Goal: Check status

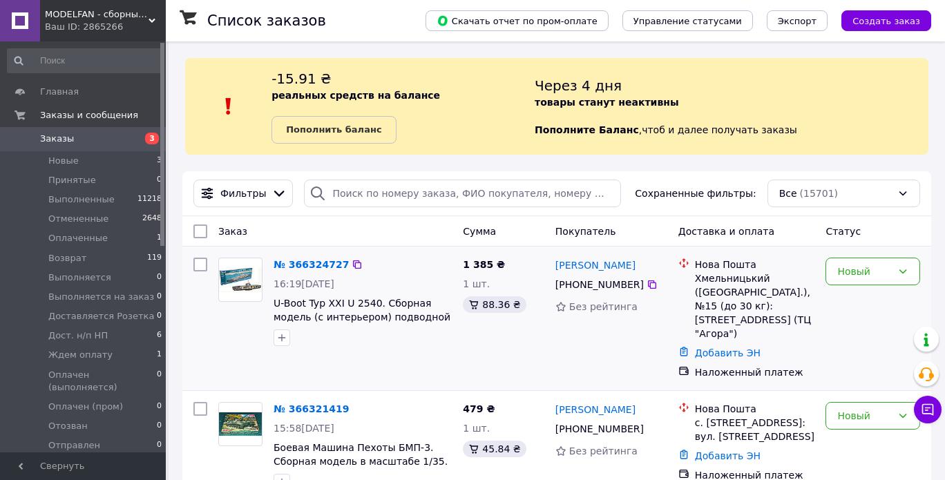
scroll to position [138, 0]
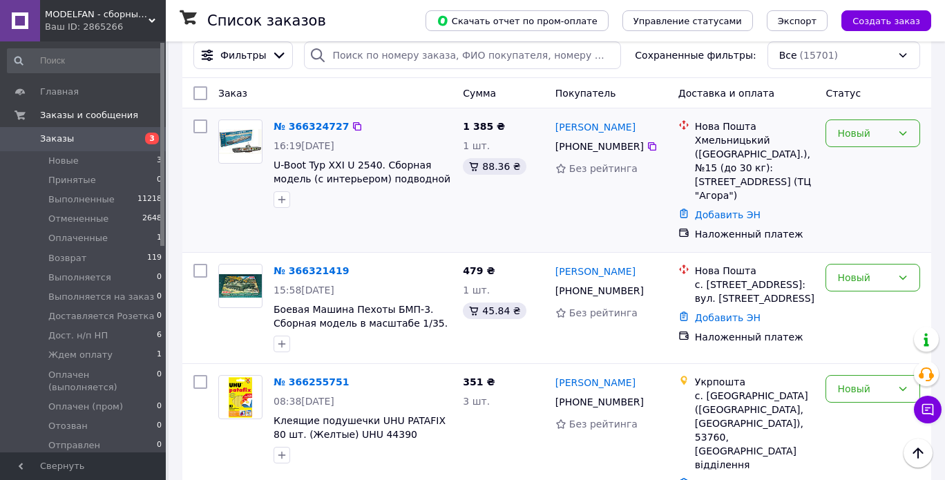
click at [853, 144] on div "Новый" at bounding box center [873, 134] width 95 height 28
click at [846, 165] on li "Принят" at bounding box center [872, 163] width 93 height 25
click at [865, 287] on div "Новый" at bounding box center [873, 278] width 95 height 28
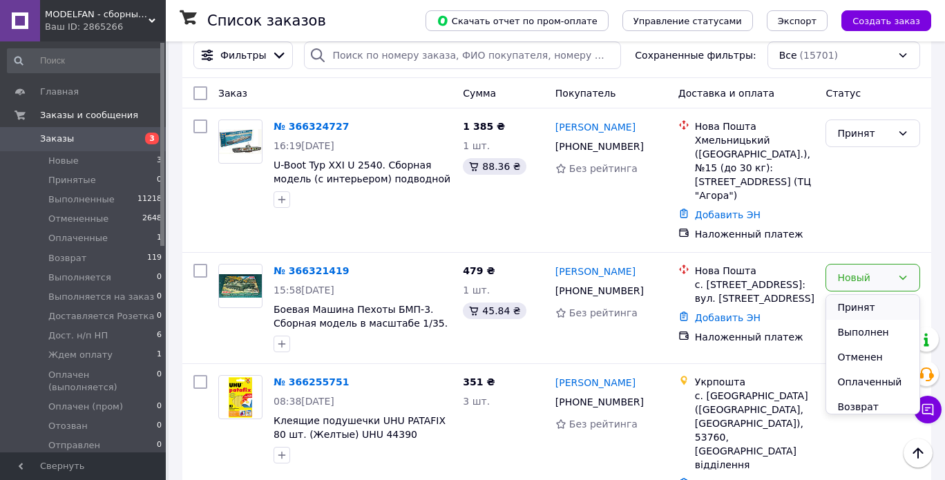
click at [854, 303] on li "Принят" at bounding box center [872, 307] width 93 height 25
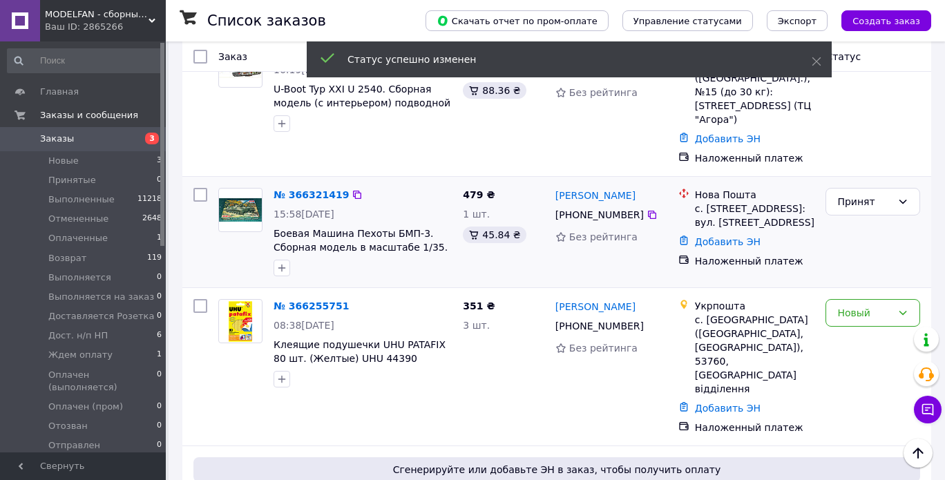
scroll to position [276, 0]
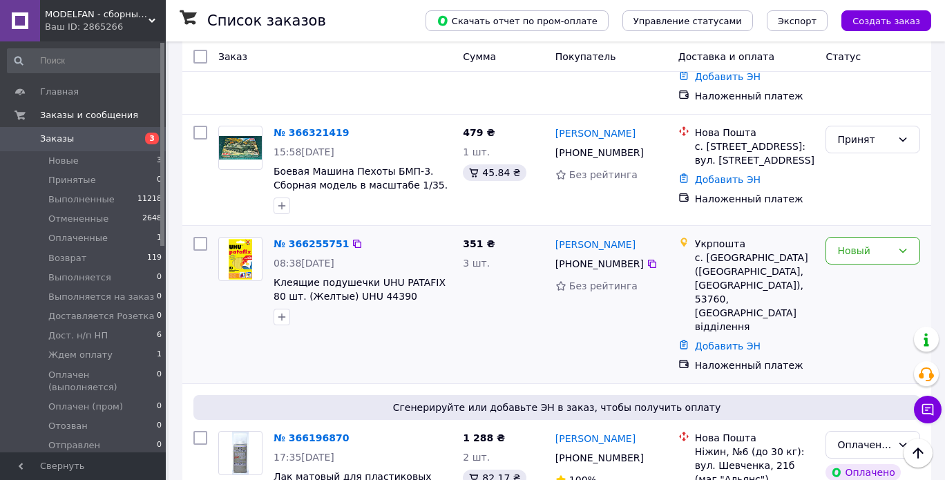
click at [869, 265] on div "Новый" at bounding box center [873, 304] width 106 height 146
click at [869, 259] on div "Новый" at bounding box center [873, 251] width 95 height 28
click at [852, 276] on li "Принят" at bounding box center [872, 280] width 93 height 25
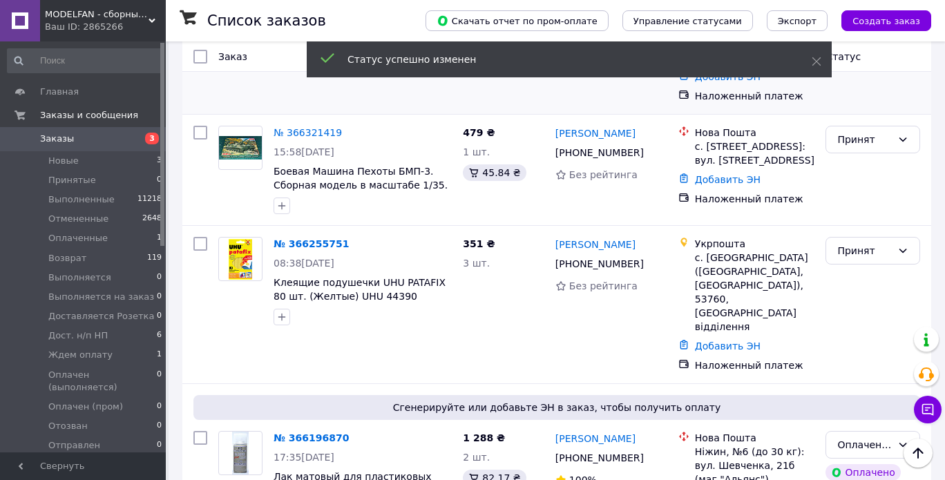
scroll to position [207, 0]
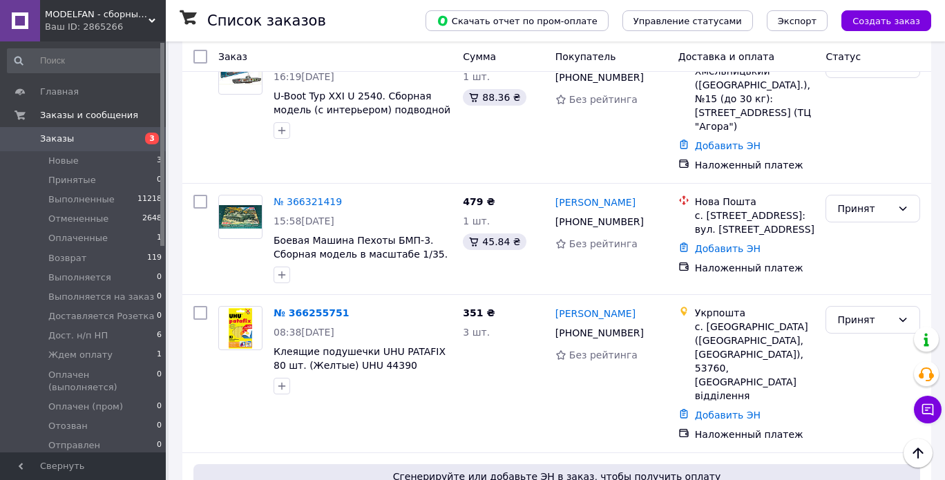
click at [149, 20] on use at bounding box center [152, 21] width 7 height 4
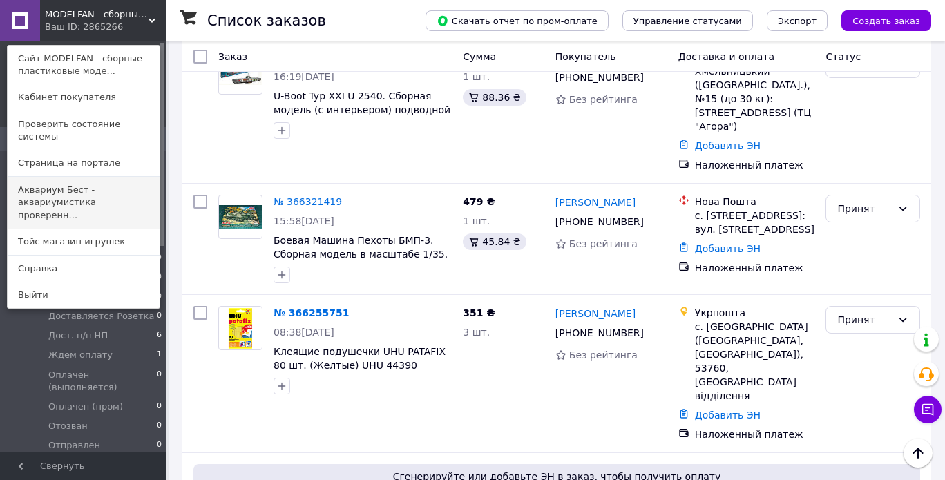
click at [66, 177] on link "Аквариум Бест - аквариумистика проверенн..." at bounding box center [84, 203] width 152 height 52
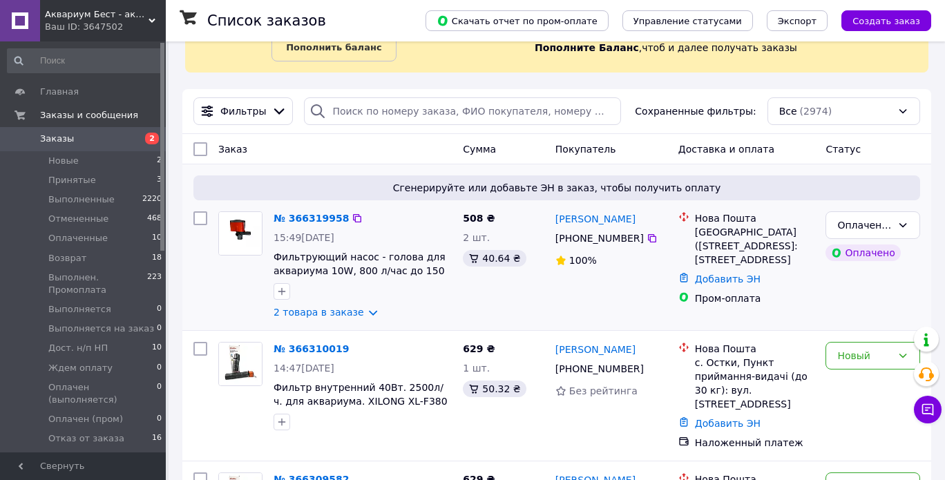
scroll to position [138, 0]
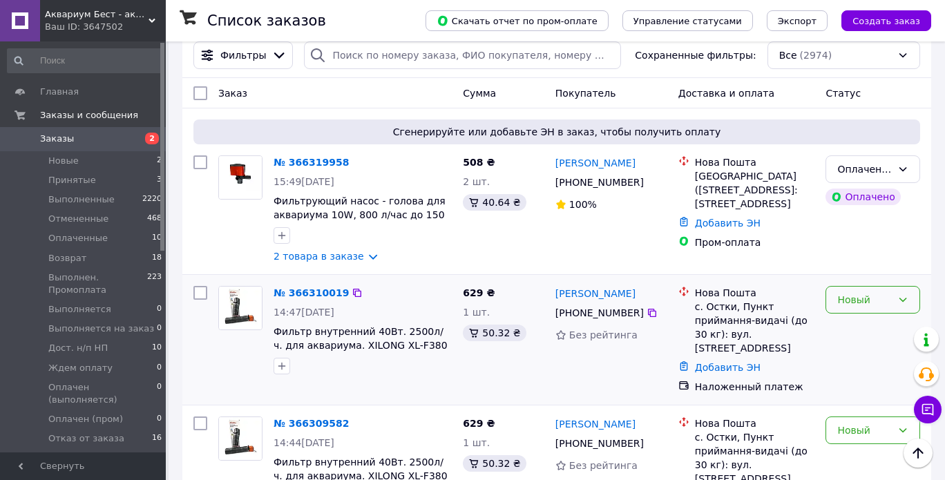
click at [875, 303] on div "Новый" at bounding box center [864, 299] width 55 height 15
click at [873, 328] on li "Принят" at bounding box center [872, 330] width 93 height 25
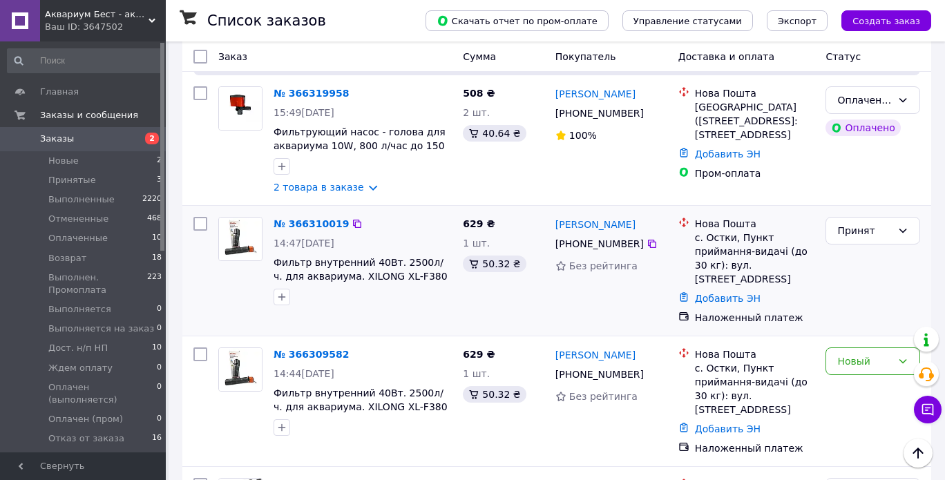
scroll to position [276, 0]
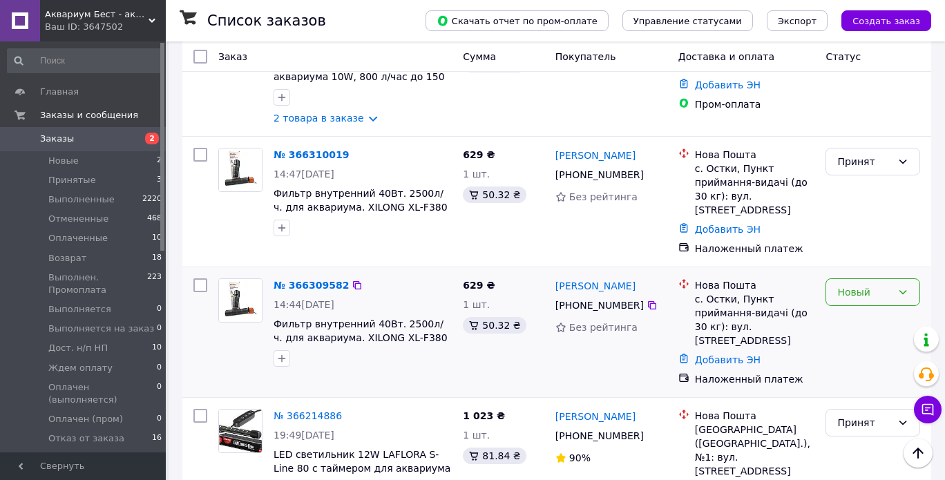
click at [870, 286] on div "Новый" at bounding box center [864, 292] width 55 height 15
click at [857, 310] on li "Принят" at bounding box center [872, 308] width 93 height 25
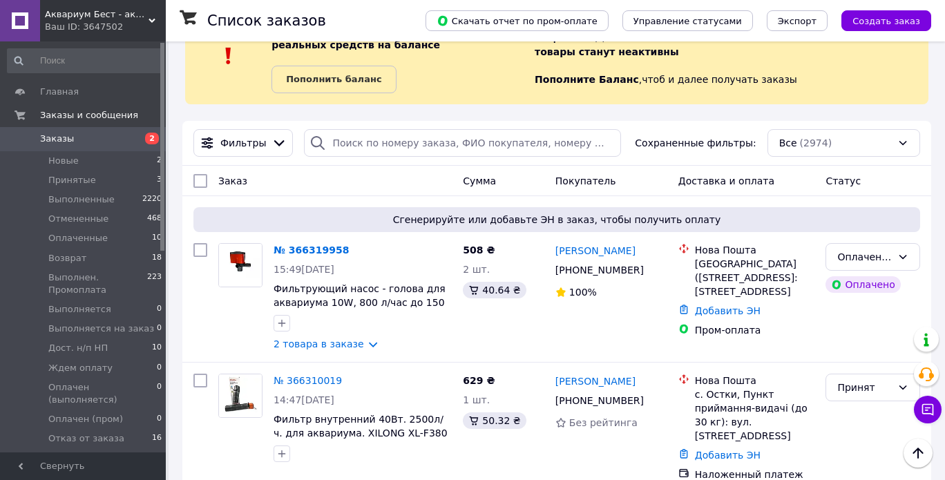
scroll to position [0, 0]
